Goal: Complete application form

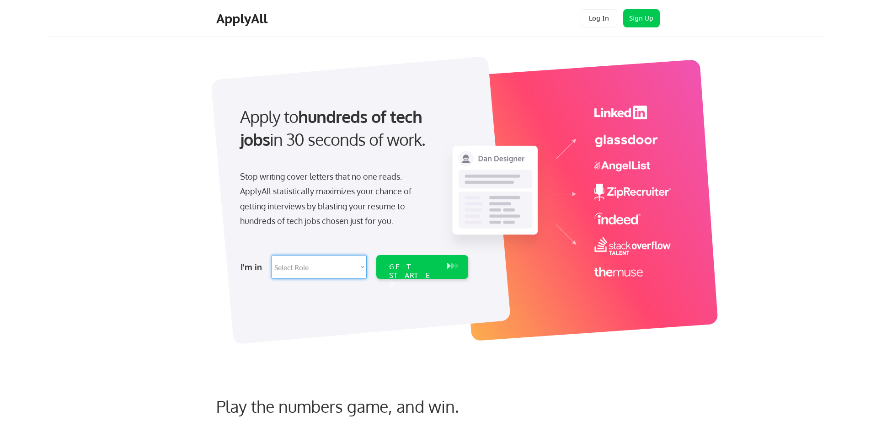
click at [306, 266] on select "Select Role Software Engineering Product Management Customer Success Sales UI/U…" at bounding box center [319, 267] width 95 height 24
select select ""engineering""
click at [272, 255] on select "Select Role Software Engineering Product Management Customer Success Sales UI/U…" at bounding box center [319, 267] width 95 height 24
select select ""engineering""
click at [401, 265] on div "GET STARTED" at bounding box center [414, 267] width 58 height 24
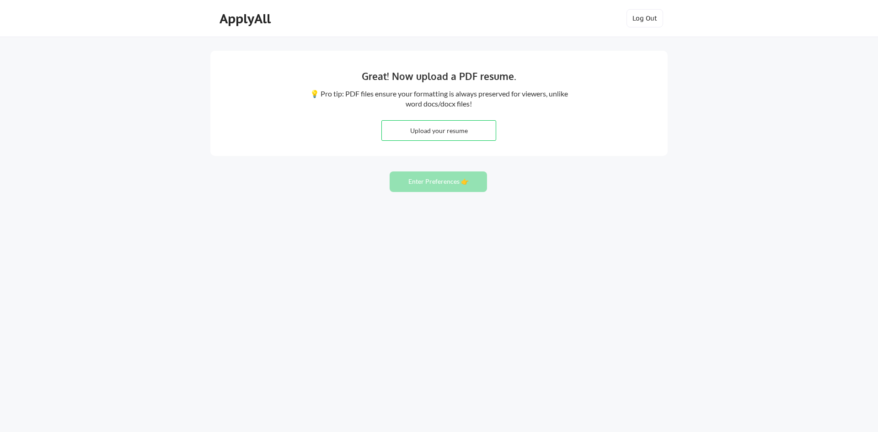
click at [413, 134] on input "file" at bounding box center [439, 131] width 114 height 20
type input "C:\fakepath\Omar_Hernandez_CV.pdf"
click at [440, 179] on button "Enter Preferences 👉" at bounding box center [438, 182] width 97 height 21
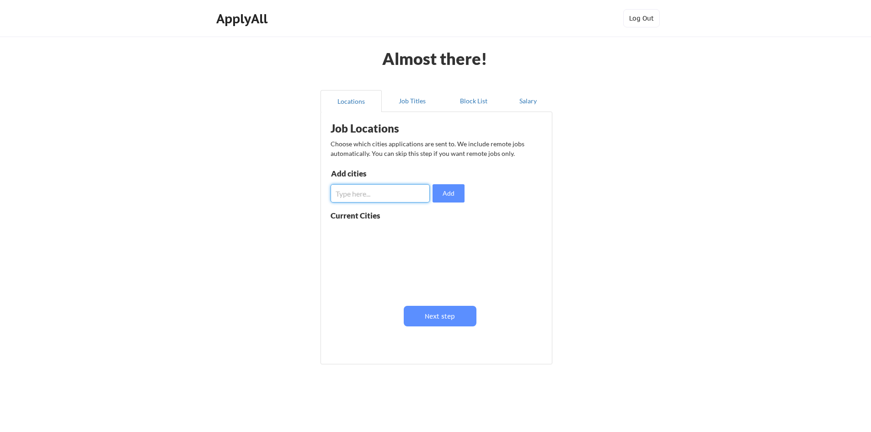
click at [383, 196] on input "input" at bounding box center [380, 193] width 99 height 18
type input "ca"
click at [383, 196] on input "input" at bounding box center [380, 193] width 99 height 18
click at [450, 314] on button "Next step" at bounding box center [440, 316] width 73 height 21
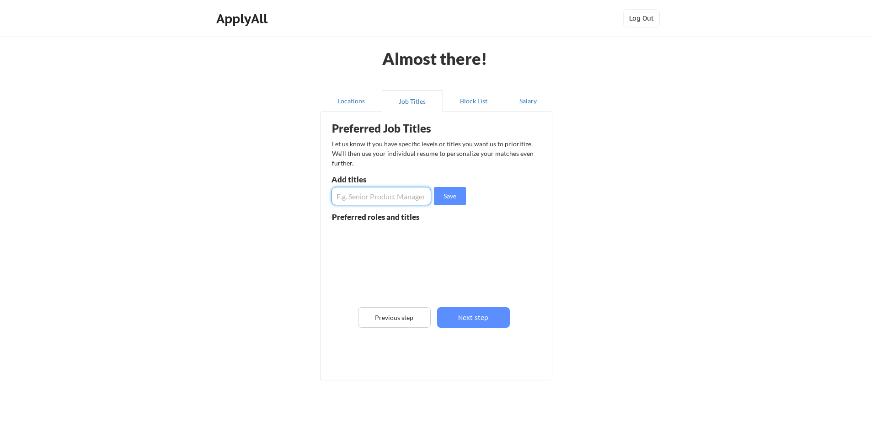
click at [366, 199] on input "input" at bounding box center [382, 196] width 100 height 18
type input "software developer"
click at [440, 194] on button "Save" at bounding box center [450, 196] width 32 height 18
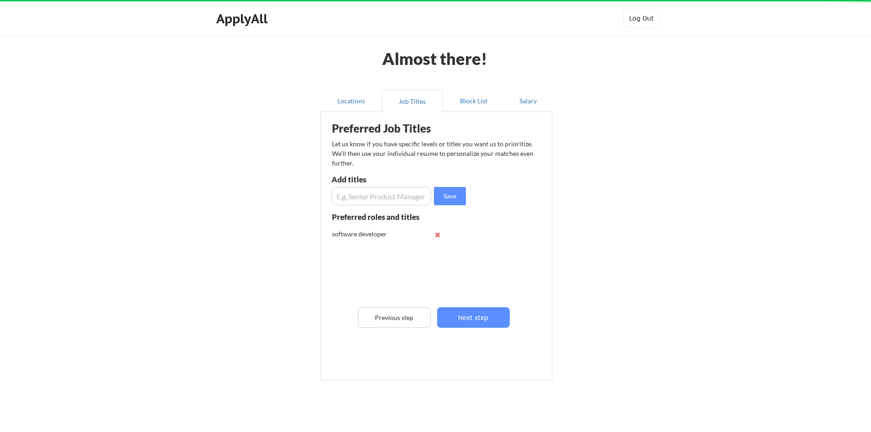
click at [397, 194] on input "input" at bounding box center [382, 196] width 100 height 18
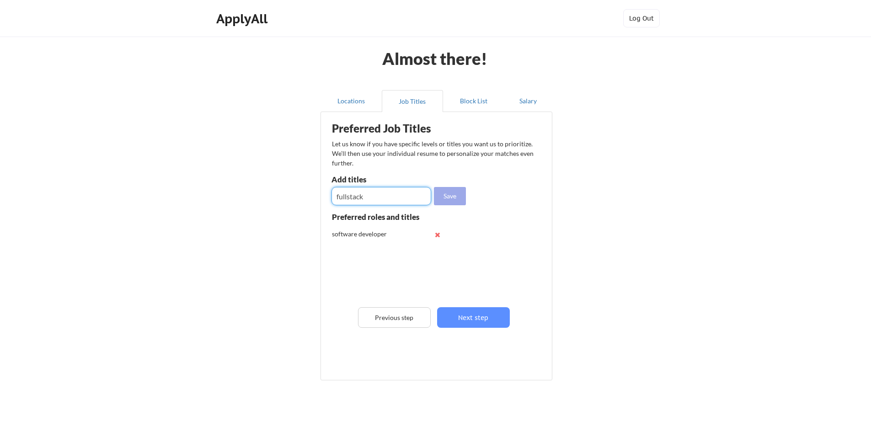
type input "fullstack"
click at [449, 195] on button "Save" at bounding box center [450, 196] width 32 height 18
click at [382, 197] on input "input" at bounding box center [382, 196] width 100 height 18
type input "react"
click at [441, 196] on button "Save" at bounding box center [450, 196] width 32 height 18
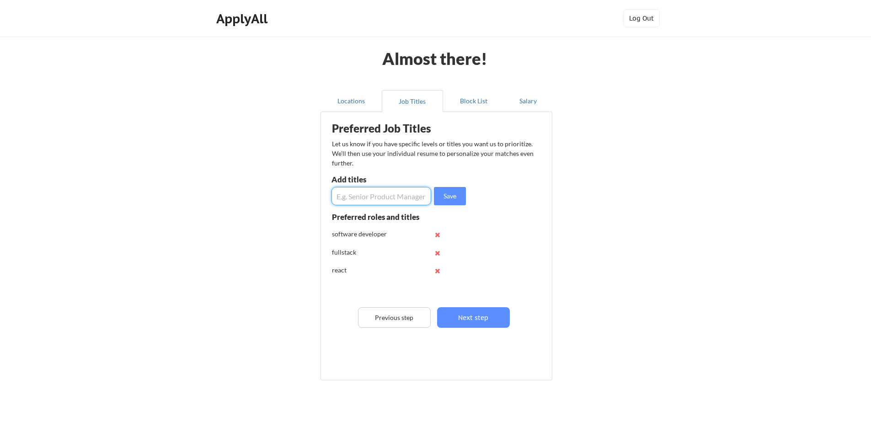
click at [393, 203] on input "input" at bounding box center [382, 196] width 100 height 18
type input "node"
click at [446, 195] on button "Save" at bounding box center [450, 196] width 32 height 18
click at [454, 315] on button "Next step" at bounding box center [473, 317] width 73 height 21
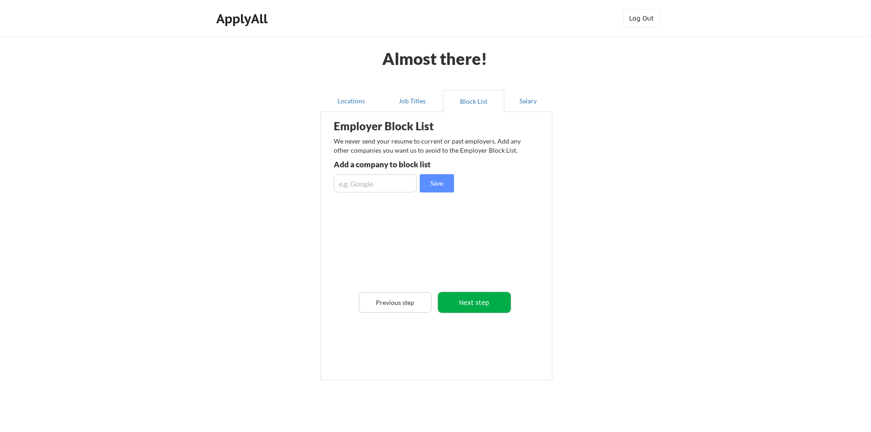
click at [481, 304] on button "Next step" at bounding box center [474, 302] width 73 height 21
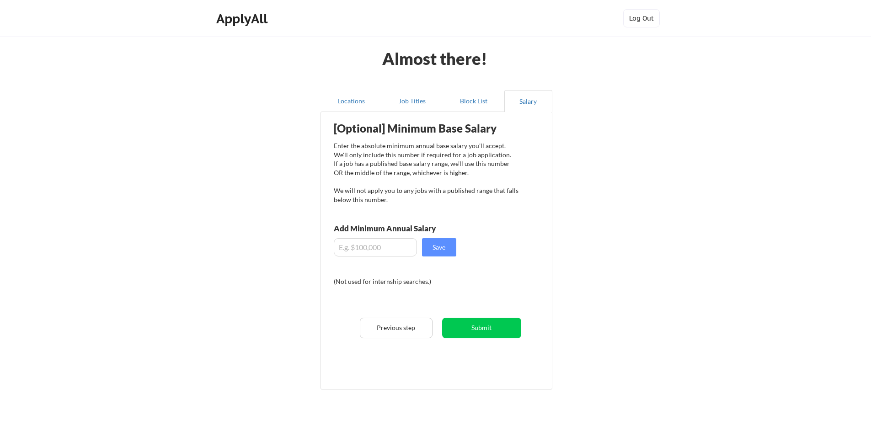
click at [392, 251] on input "input" at bounding box center [375, 247] width 83 height 18
drag, startPoint x: 476, startPoint y: 329, endPoint x: 481, endPoint y: 326, distance: 5.7
click at [481, 326] on button "Submit" at bounding box center [481, 328] width 79 height 21
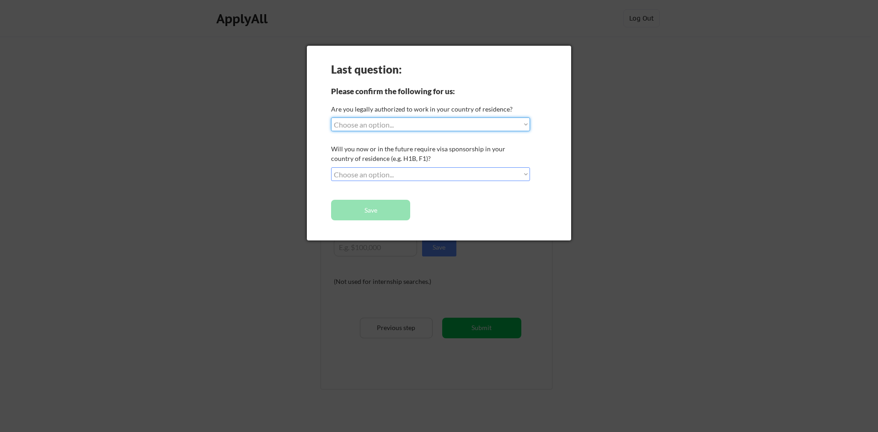
click at [394, 131] on select "Choose an option... Yes, I am a US Citizen Yes, I am a Canadian Citizen Yes, I …" at bounding box center [430, 125] width 199 height 14
select select ""no__i_am_not__yet__authorized""
click at [331, 118] on select "Choose an option... Yes, I am a US Citizen Yes, I am a Canadian Citizen Yes, I …" at bounding box center [430, 125] width 199 height 14
click at [401, 175] on select "Choose an option... No, I will not need sponsorship Yes, I will need sponsorship" at bounding box center [430, 174] width 199 height 14
select select ""yes__i_will_need_sponsorship""
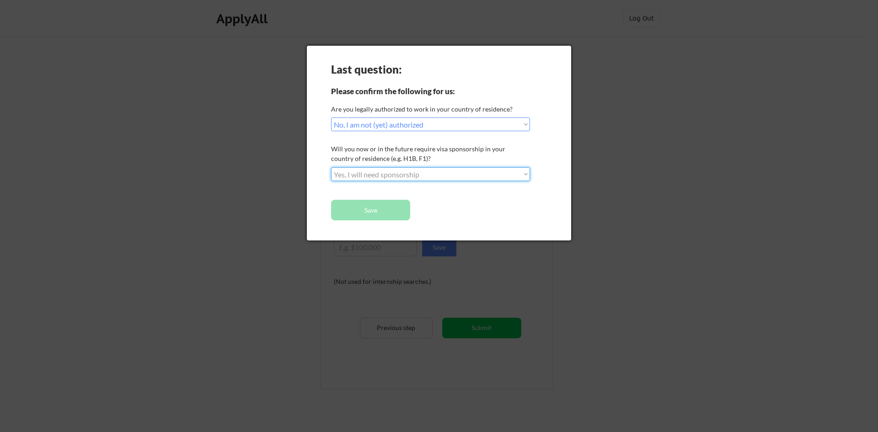
click at [331, 167] on select "Choose an option... No, I will not need sponsorship Yes, I will need sponsorship" at bounding box center [430, 174] width 199 height 14
click at [391, 210] on button "Save" at bounding box center [370, 210] width 79 height 21
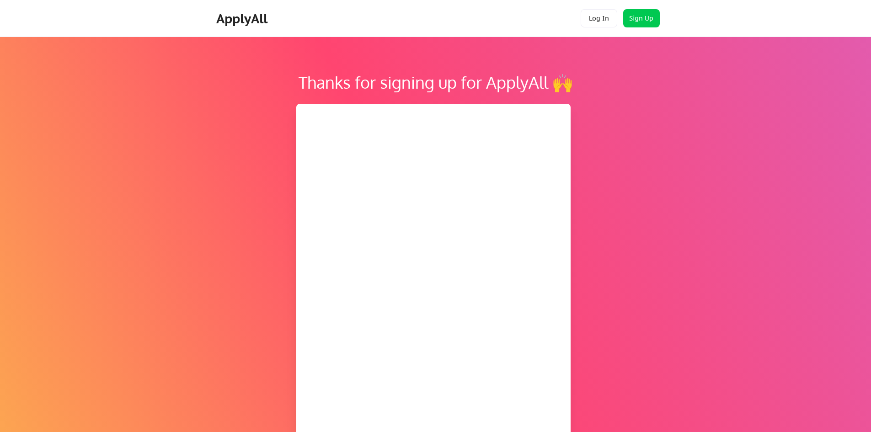
click at [372, 207] on div at bounding box center [433, 206] width 252 height 184
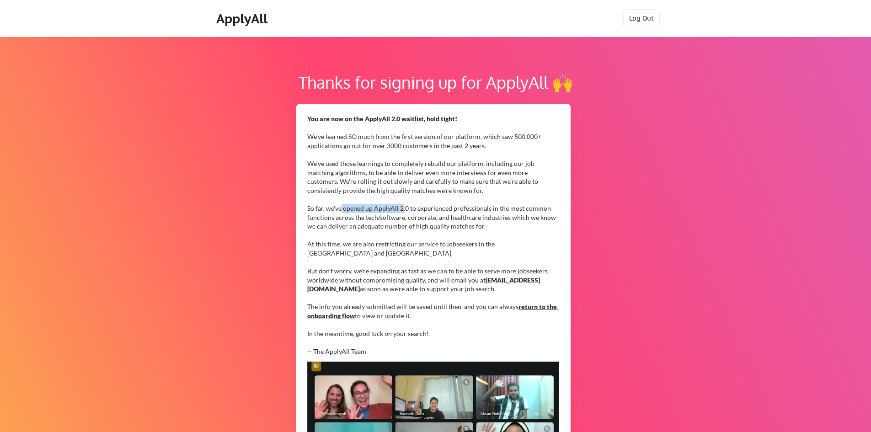
drag, startPoint x: 341, startPoint y: 209, endPoint x: 412, endPoint y: 206, distance: 71.0
click at [409, 207] on div "You are now on the ApplyAll 2.0 waitlist, hold tight! We've learned SO much fro…" at bounding box center [433, 235] width 252 height 242
